Goal: Task Accomplishment & Management: Use online tool/utility

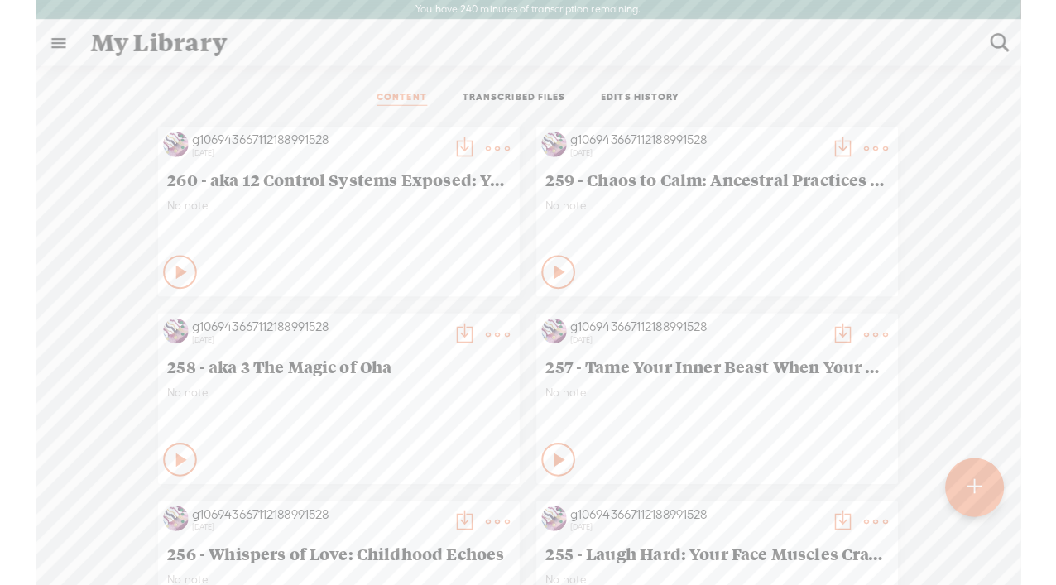
scroll to position [1, 0]
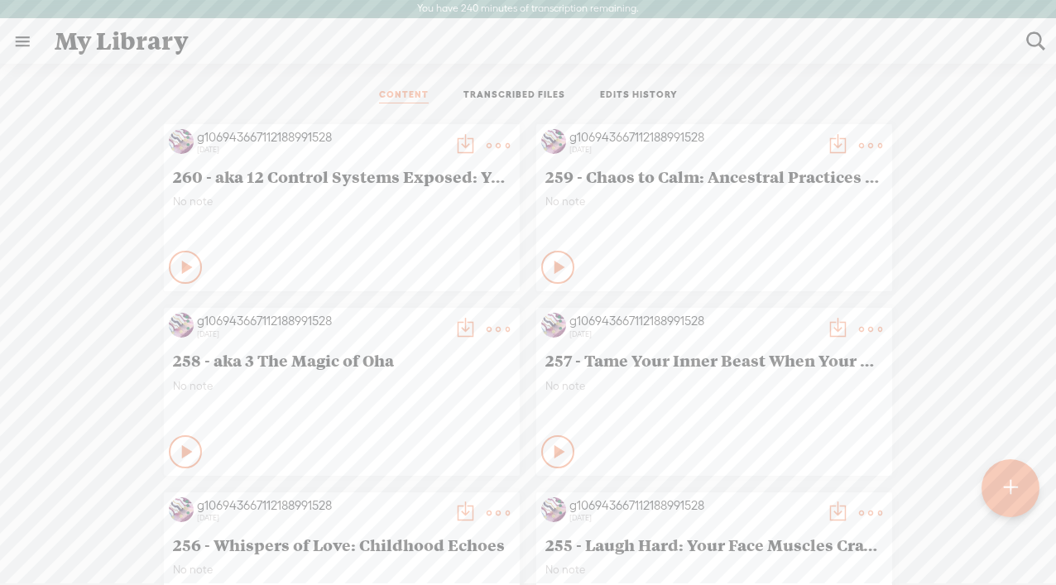
click at [970, 488] on t at bounding box center [1010, 487] width 14 height 37
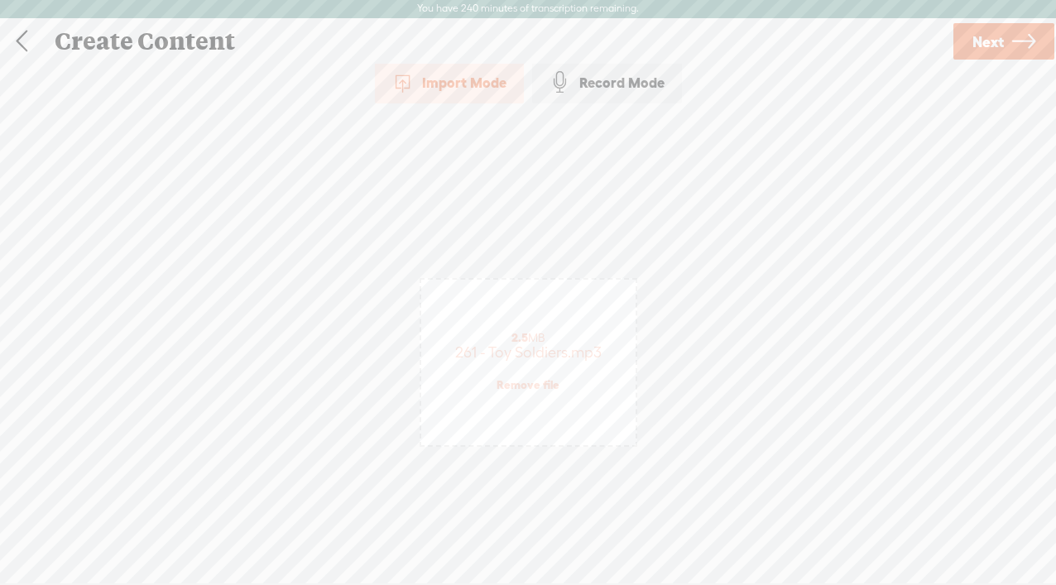
click at [970, 46] on link "Next" at bounding box center [1004, 41] width 101 height 36
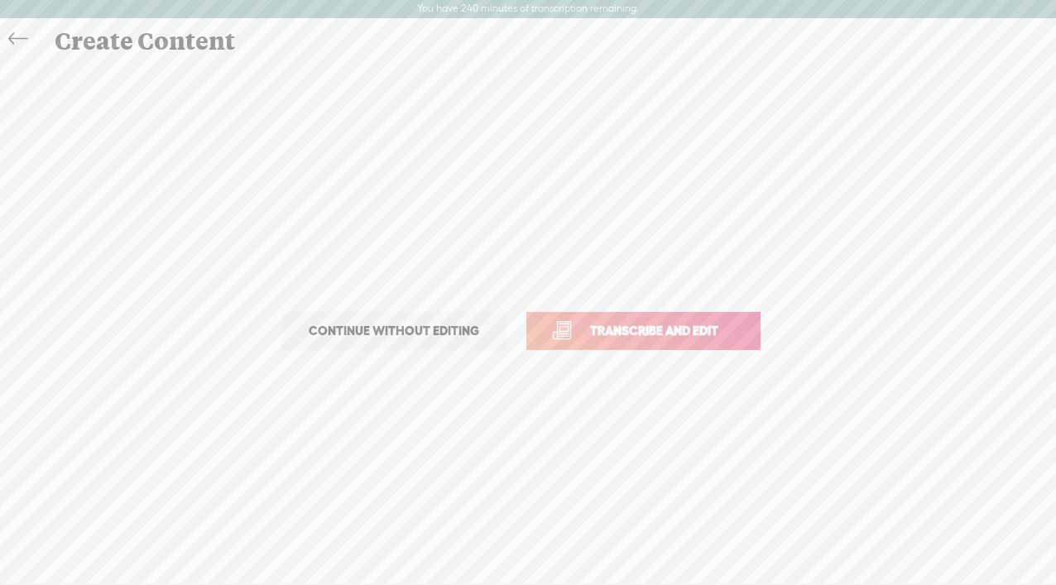
click at [692, 340] on span "Transcribe and edit" at bounding box center [654, 330] width 163 height 19
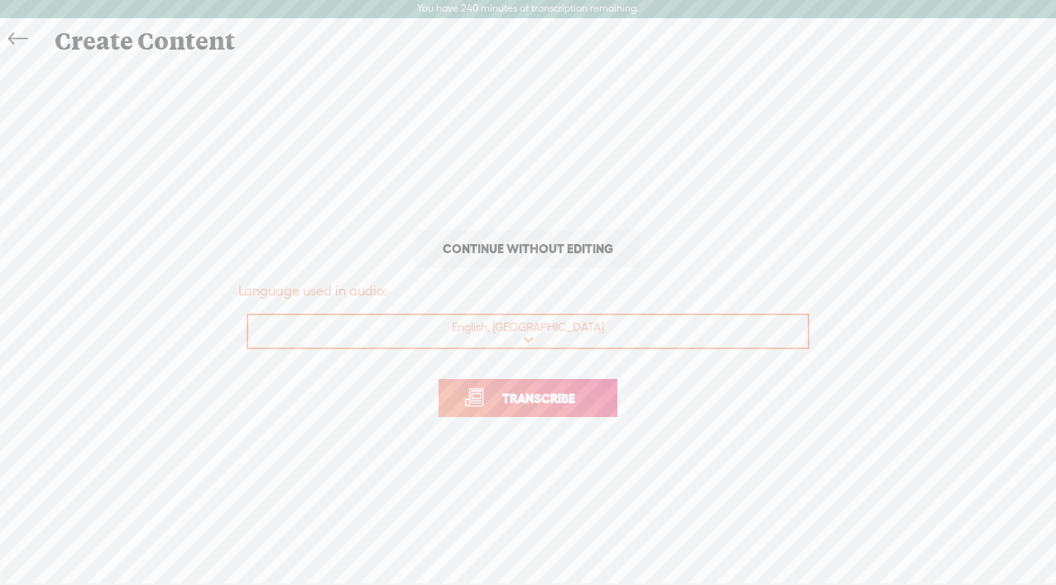
click at [554, 402] on span "Transcribe" at bounding box center [539, 398] width 108 height 19
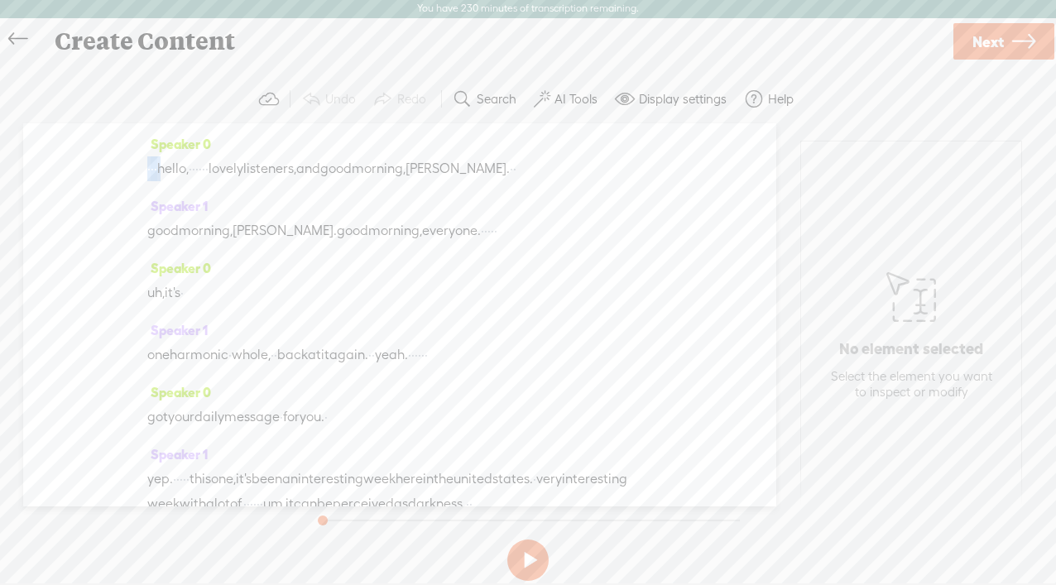
drag, startPoint x: 176, startPoint y: 170, endPoint x: 134, endPoint y: 170, distance: 41.4
click at [134, 170] on div "Speaker 0 · · · hello, · · · · · · lovely listeners, and good morning, [PERSON_…" at bounding box center [399, 314] width 753 height 383
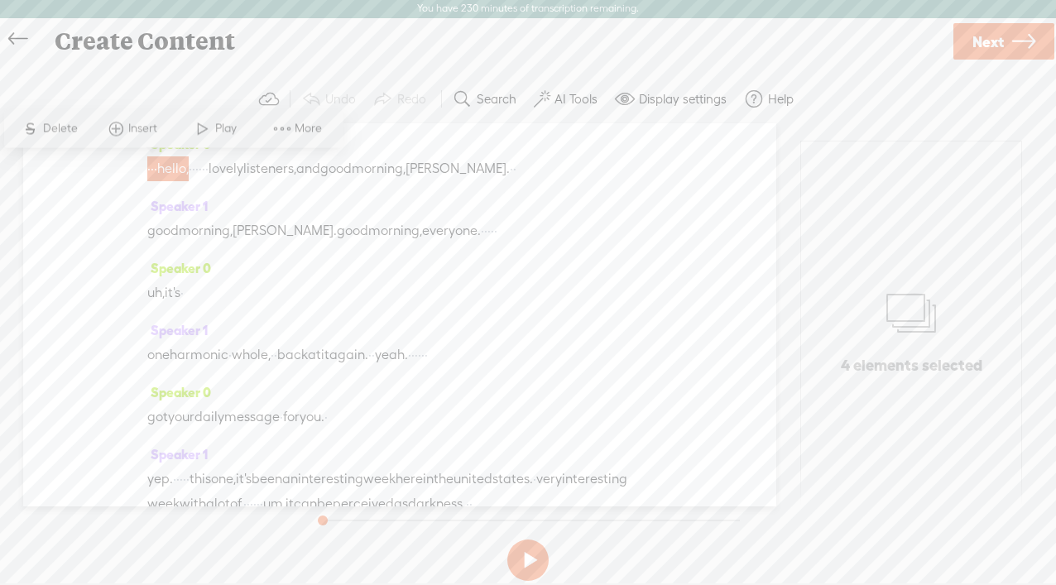
click at [136, 165] on div "Speaker 0 · · · hello, · · · · · · lovely listeners, and good morning, [PERSON_…" at bounding box center [399, 314] width 753 height 383
click at [151, 178] on span "·" at bounding box center [148, 168] width 3 height 25
drag, startPoint x: 177, startPoint y: 173, endPoint x: 143, endPoint y: 171, distance: 34.0
click at [143, 171] on div "Speaker 0 · · · hello, · · · · · · lovely listeners, and good morning, [PERSON_…" at bounding box center [399, 314] width 753 height 383
click at [176, 166] on span "hello," at bounding box center [172, 168] width 31 height 25
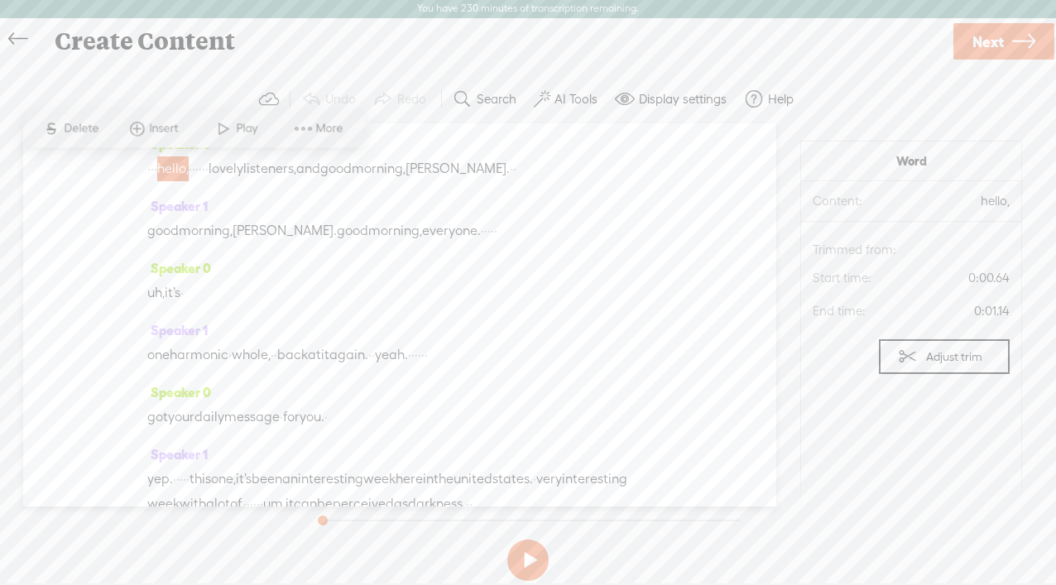
click at [157, 166] on span "·" at bounding box center [155, 168] width 3 height 25
drag, startPoint x: 172, startPoint y: 166, endPoint x: 152, endPoint y: 166, distance: 20.7
click at [152, 166] on div "· · · hello, · · · · · · lovely listeners, and good morning, [PERSON_NAME]. · ·" at bounding box center [399, 168] width 505 height 25
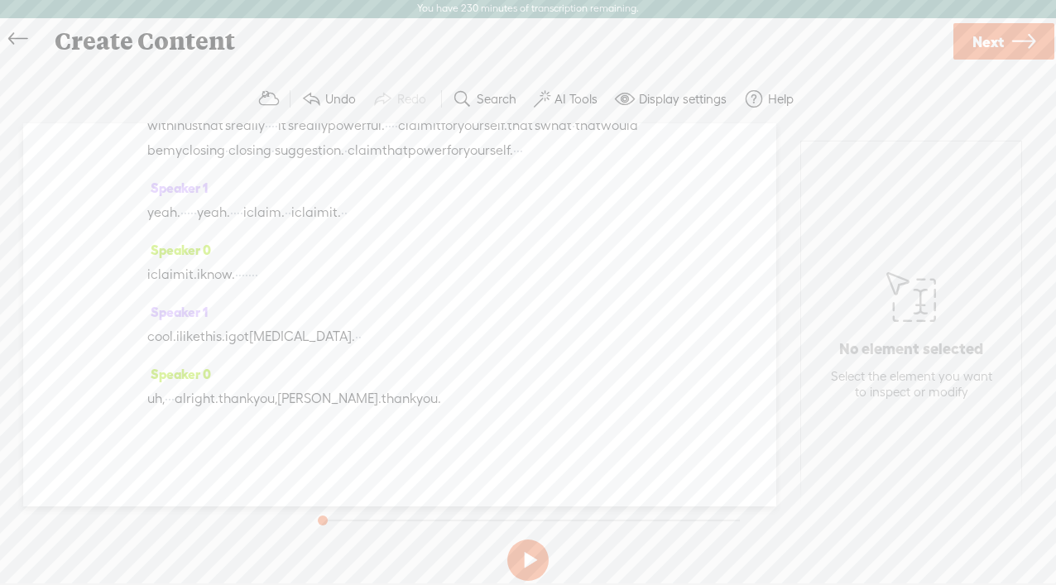
scroll to position [5052, 0]
click at [160, 334] on span "cool." at bounding box center [161, 337] width 29 height 25
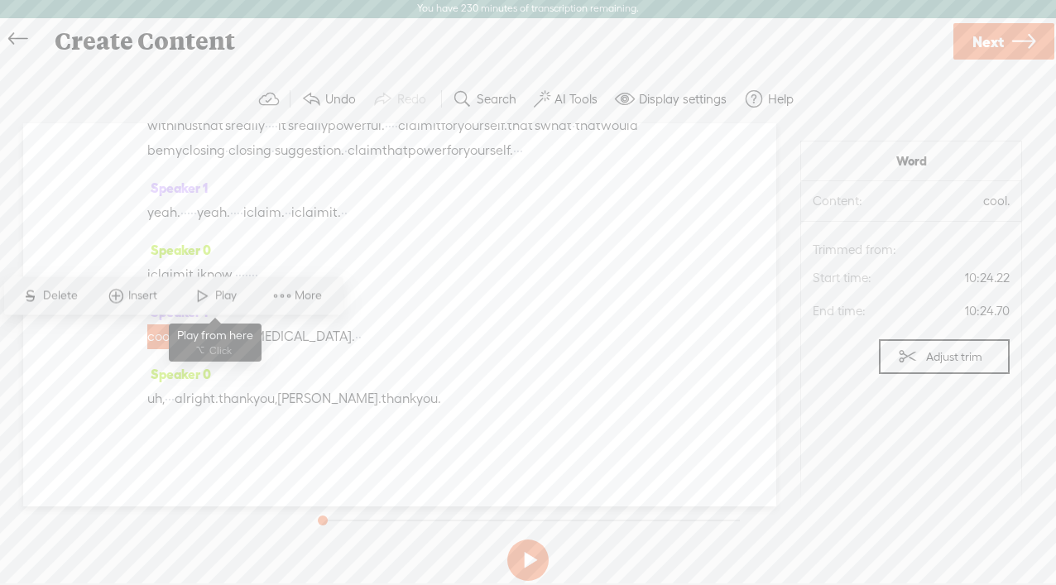
click at [204, 297] on span at bounding box center [202, 296] width 25 height 30
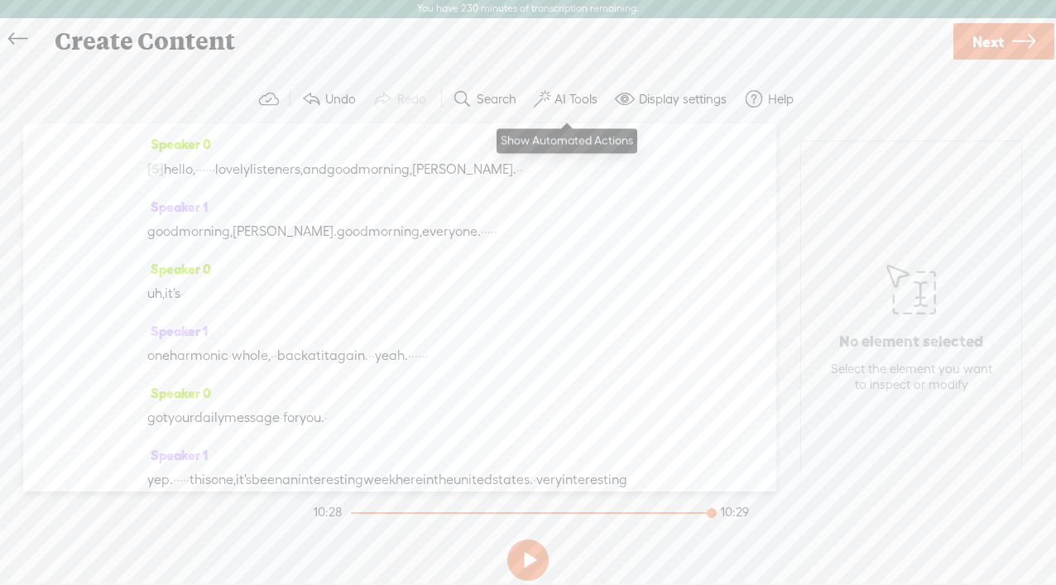
click at [579, 102] on label "AI Tools" at bounding box center [576, 99] width 43 height 17
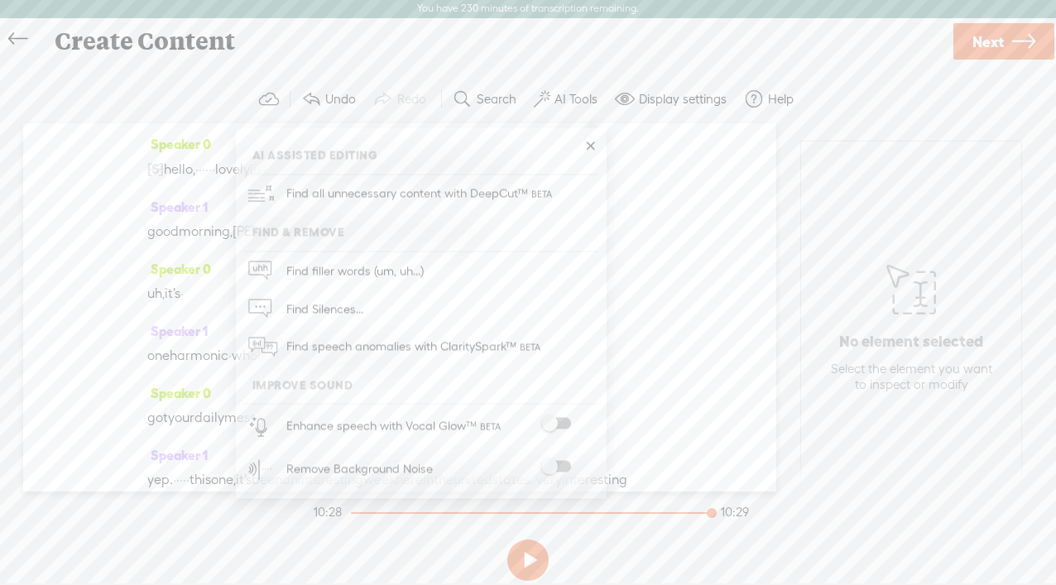
click at [569, 467] on span at bounding box center [556, 467] width 30 height 12
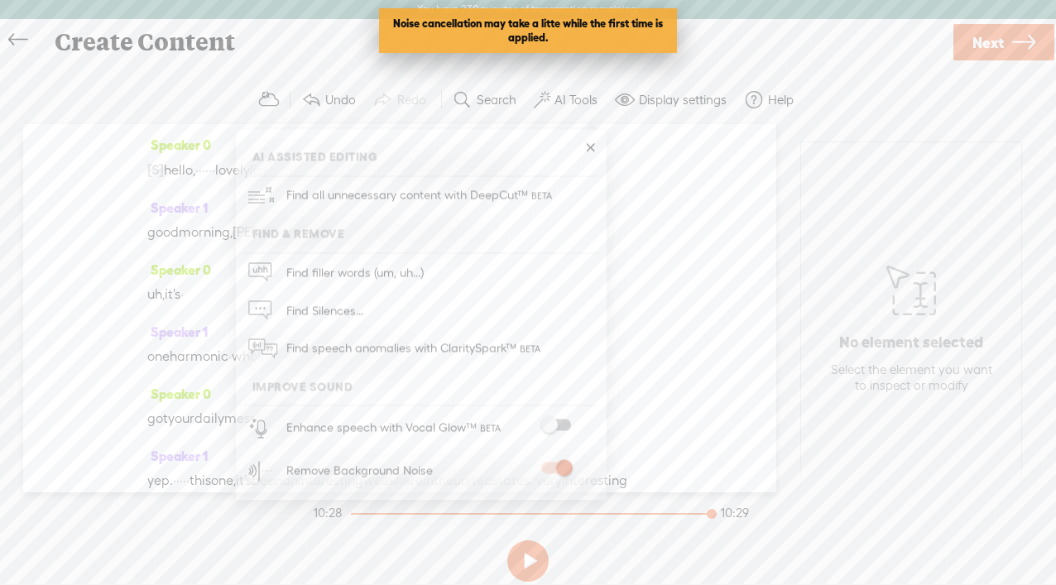
click at [970, 38] on span "Next" at bounding box center [988, 43] width 31 height 42
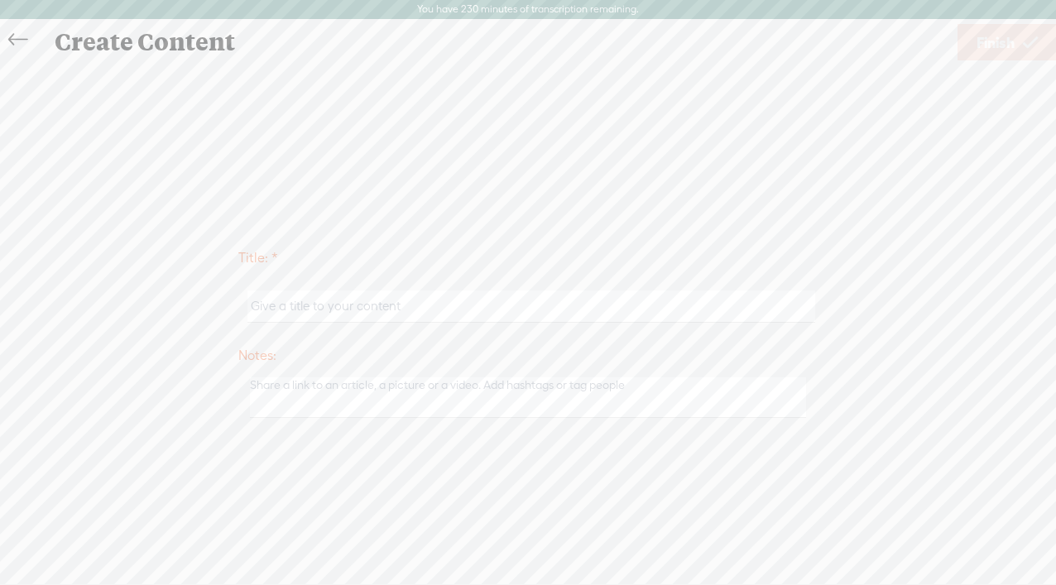
click at [267, 306] on input "text" at bounding box center [531, 307] width 567 height 32
paste input "When Toy Soldiers Fall: Finding Your [GEOGRAPHIC_DATA]"
type input "2611 - When Toy Soldiers Fall: Finding Your [GEOGRAPHIC_DATA]"
click at [970, 44] on span "Finish" at bounding box center [996, 43] width 38 height 42
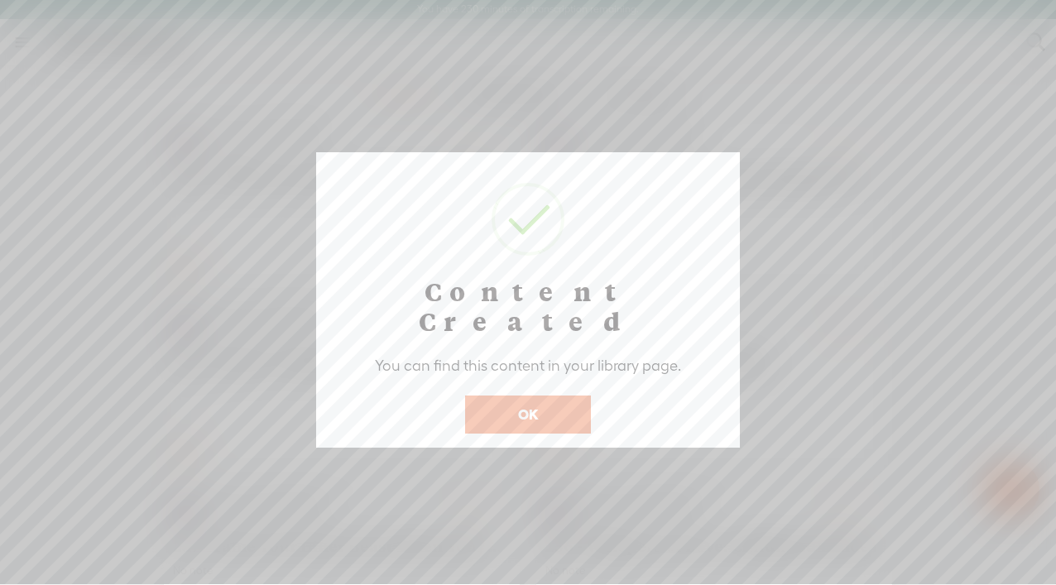
scroll to position [1, 0]
click at [544, 395] on button "OK" at bounding box center [528, 414] width 126 height 38
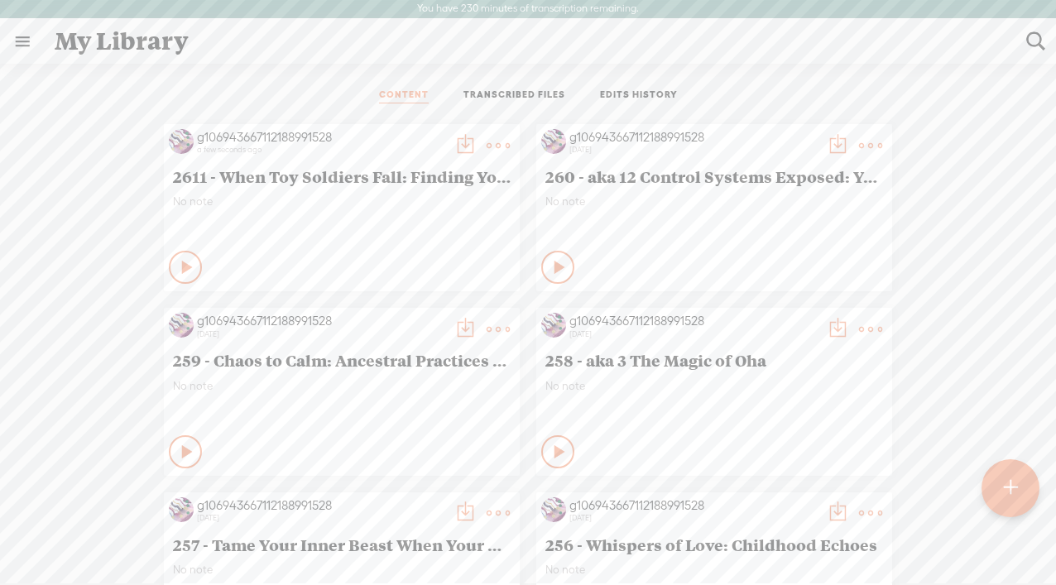
click at [455, 146] on t at bounding box center [465, 145] width 23 height 23
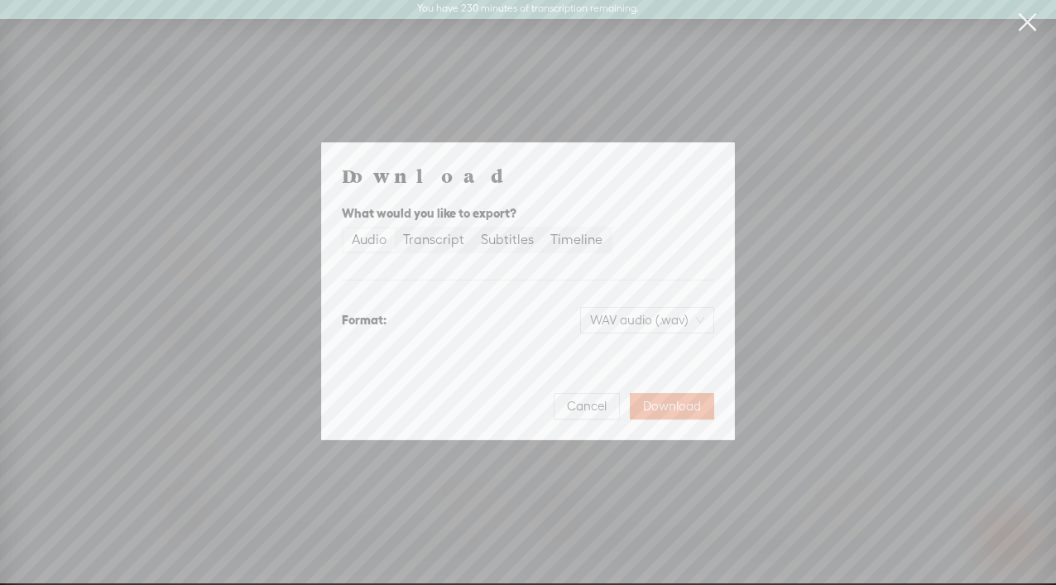
scroll to position [0, 0]
click at [647, 323] on span "WAV audio (.wav)" at bounding box center [647, 321] width 114 height 25
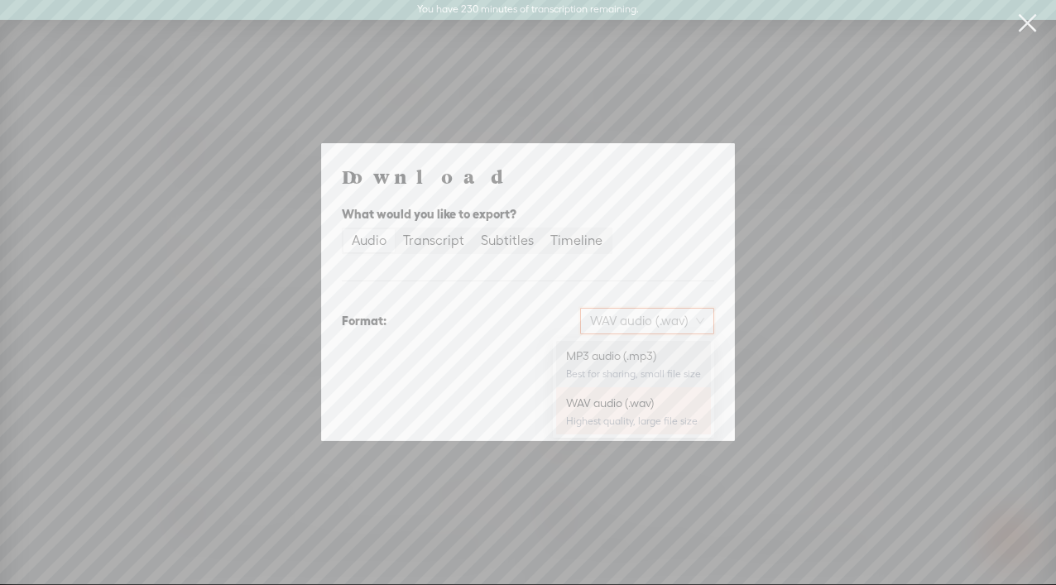
click at [633, 359] on div "MP3 audio (.mp3)" at bounding box center [633, 356] width 135 height 17
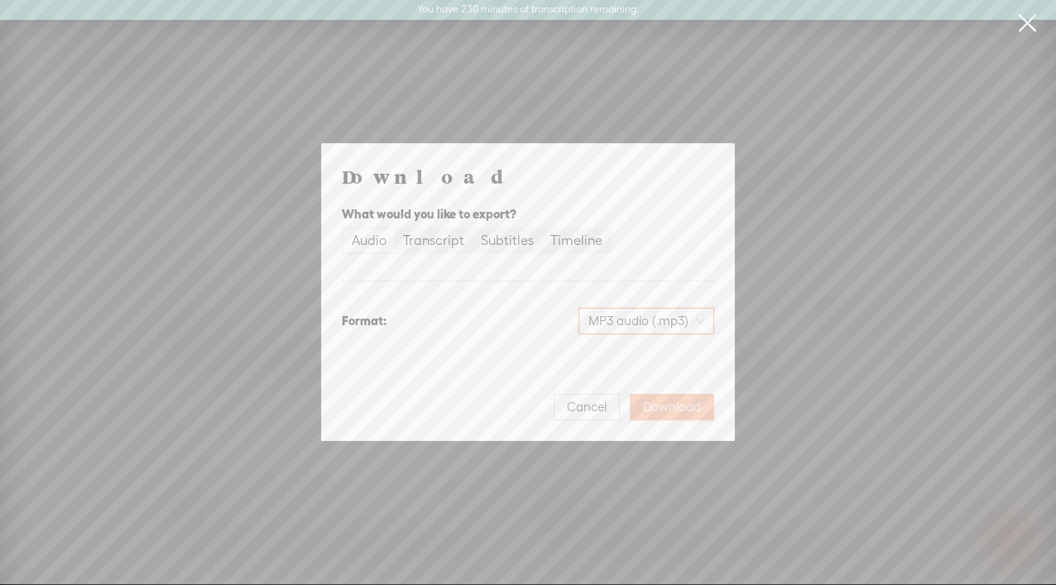
click at [690, 410] on span "Download" at bounding box center [672, 407] width 58 height 17
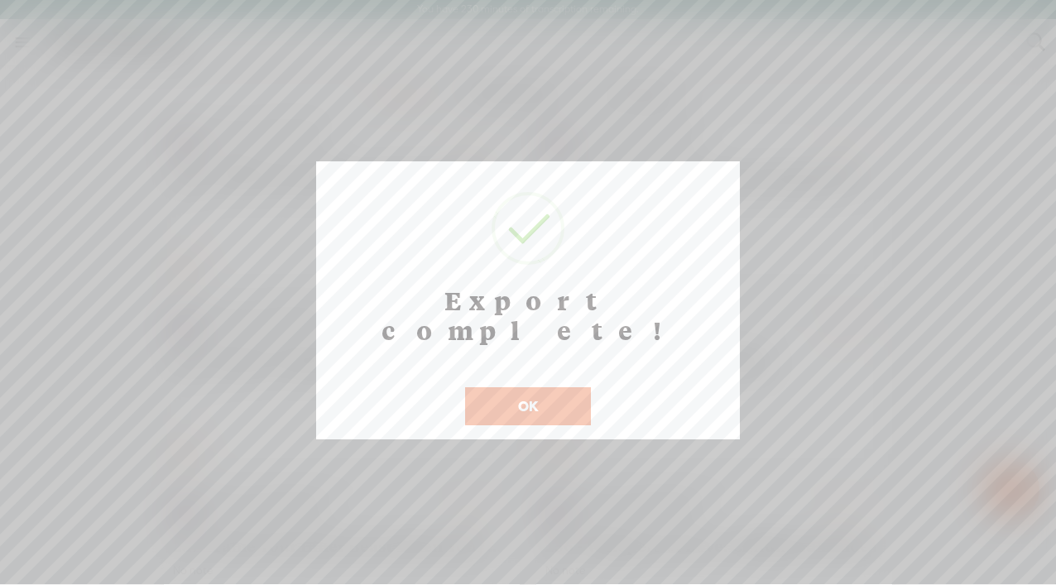
click at [541, 387] on button "OK" at bounding box center [528, 406] width 126 height 38
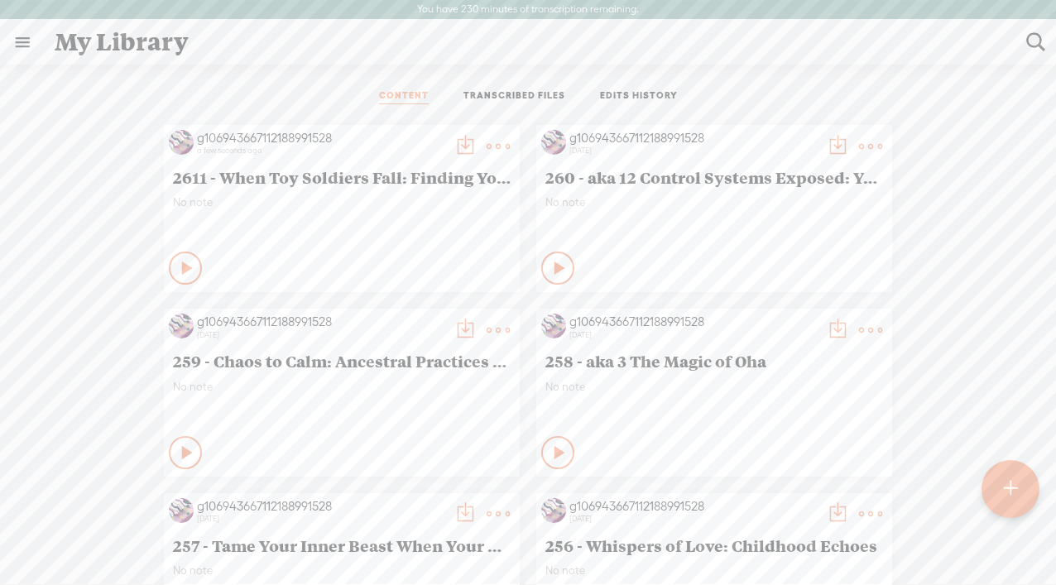
click at [498, 146] on t at bounding box center [498, 146] width 23 height 23
click at [412, 201] on link "Edit" at bounding box center [420, 202] width 166 height 38
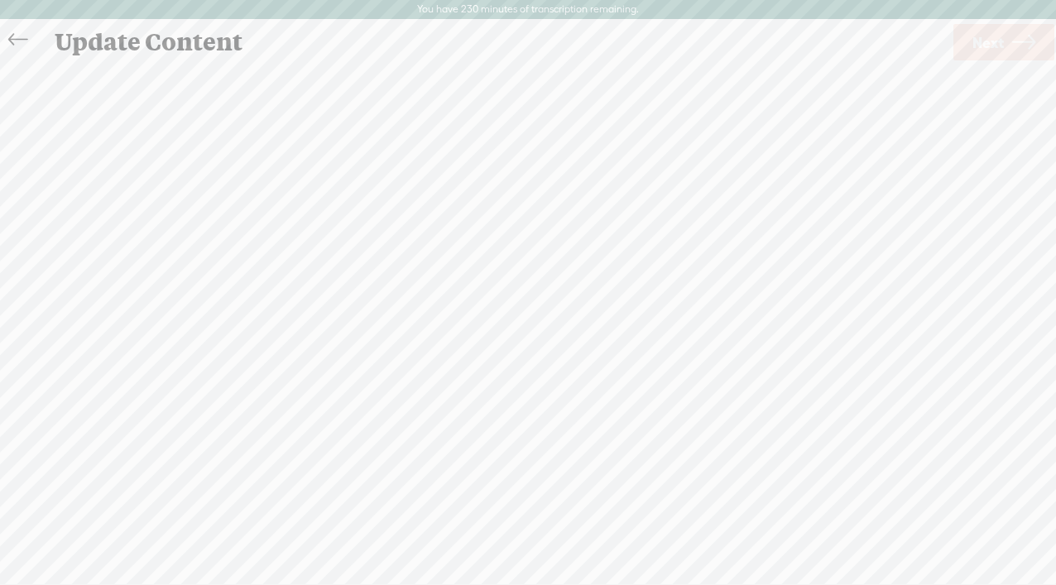
scroll to position [1, 0]
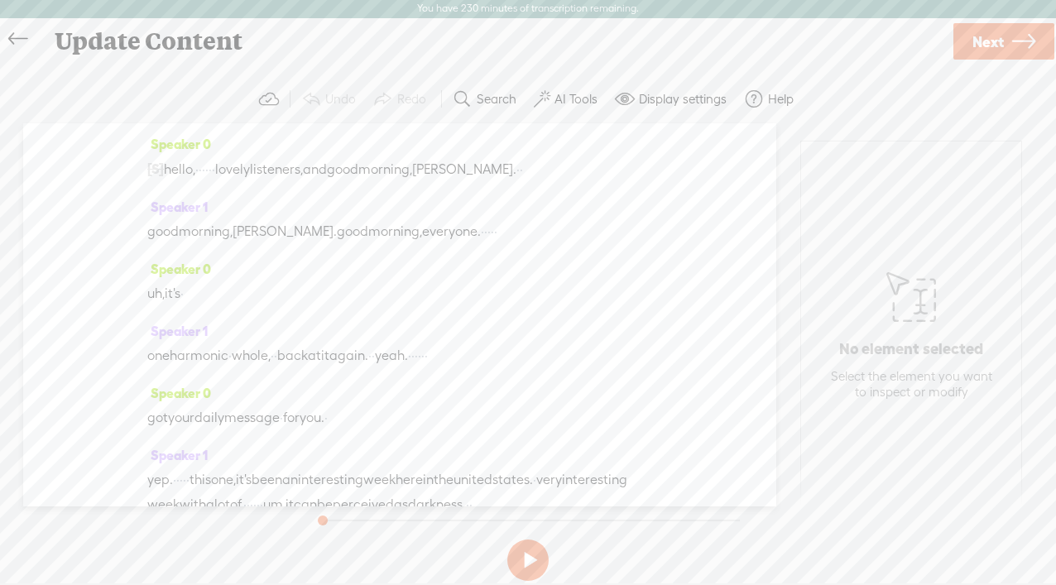
click at [970, 37] on span "Next" at bounding box center [988, 42] width 31 height 42
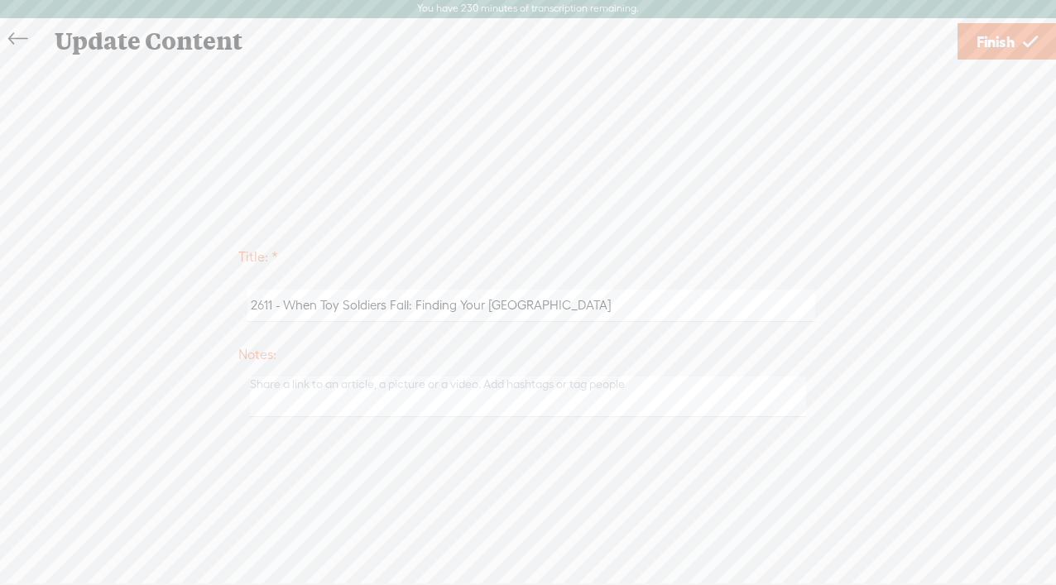
click at [271, 309] on input "2611 - When Toy Soldiers Fall: Finding Your [GEOGRAPHIC_DATA]" at bounding box center [531, 306] width 567 height 32
type input "261 - When Toy Soldiers Fall: Finding Your [GEOGRAPHIC_DATA]"
click at [970, 36] on span "Finish" at bounding box center [996, 42] width 38 height 42
